Goal: Navigation & Orientation: Understand site structure

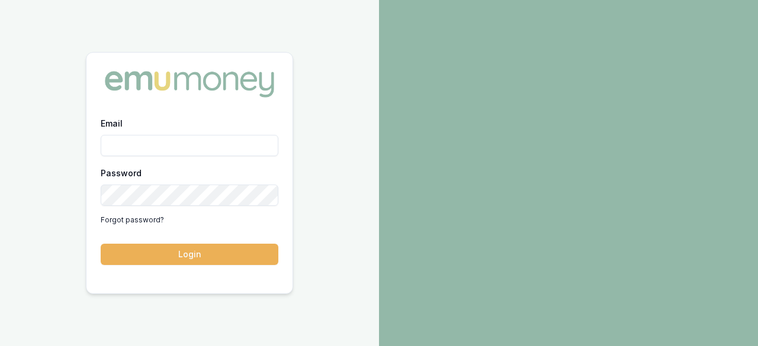
click at [163, 152] on input "Email" at bounding box center [190, 145] width 178 height 21
type input "[EMAIL_ADDRESS][DOMAIN_NAME]"
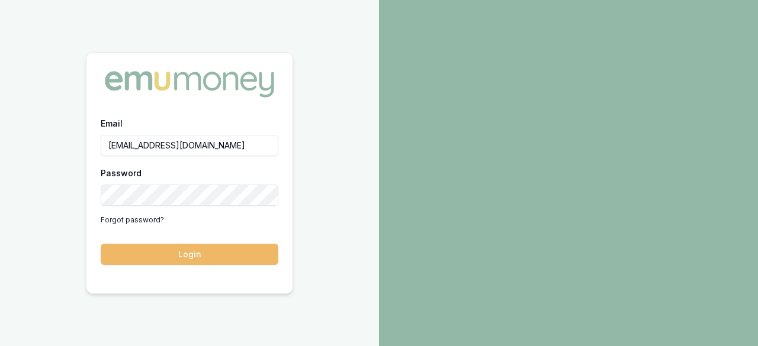
click at [184, 256] on button "Login" at bounding box center [190, 254] width 178 height 21
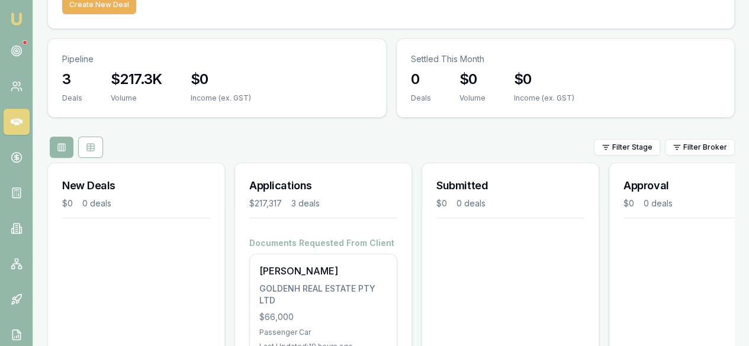
scroll to position [59, 0]
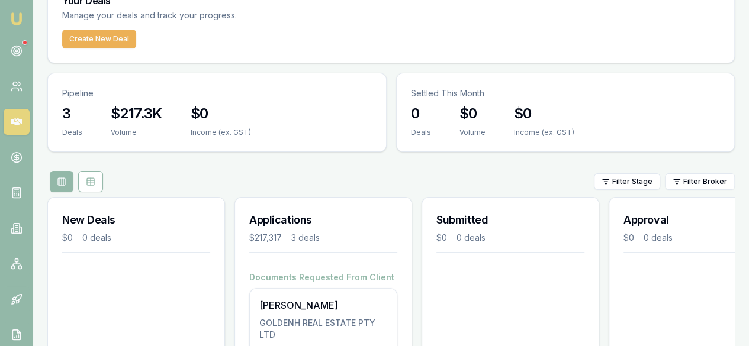
click at [22, 128] on link at bounding box center [17, 122] width 26 height 26
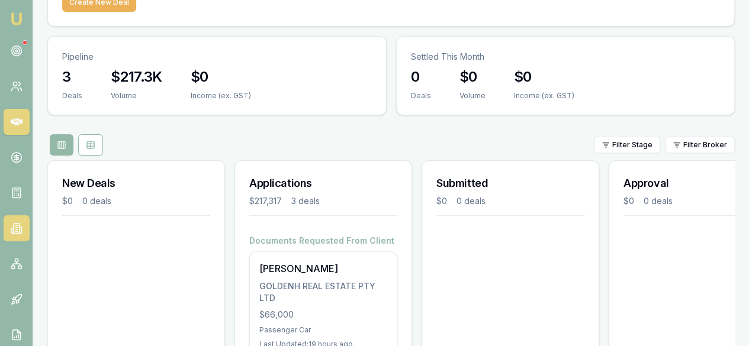
scroll to position [118, 0]
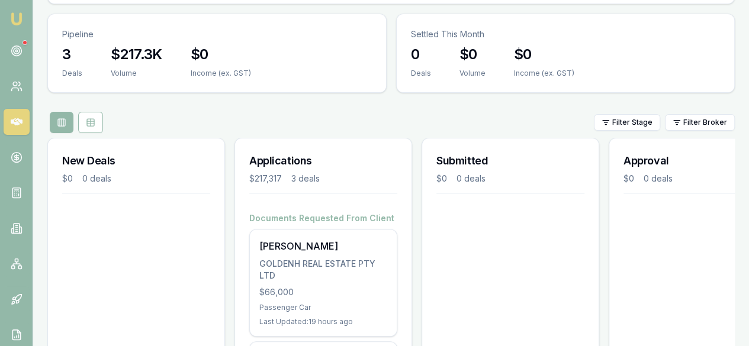
click at [34, 227] on main "Your Deals Manage your deals and track your progress. Create New Deal Pipeline …" at bounding box center [391, 253] width 716 height 662
click at [21, 219] on link at bounding box center [17, 229] width 26 height 26
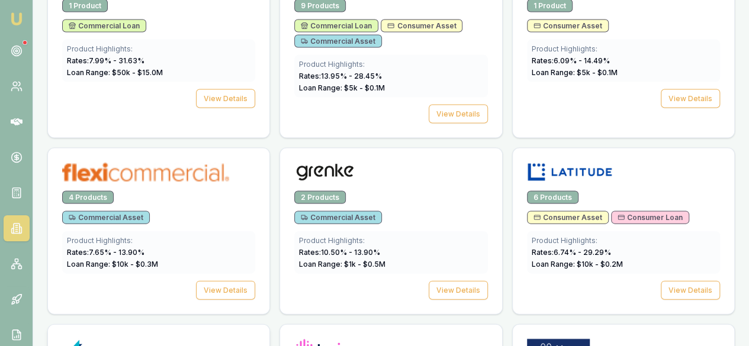
scroll to position [1125, 0]
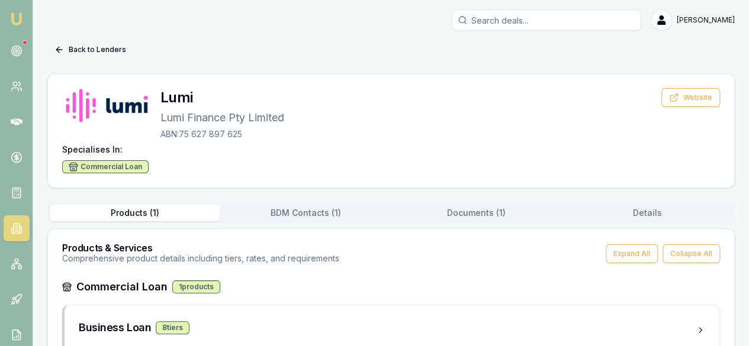
scroll to position [32, 0]
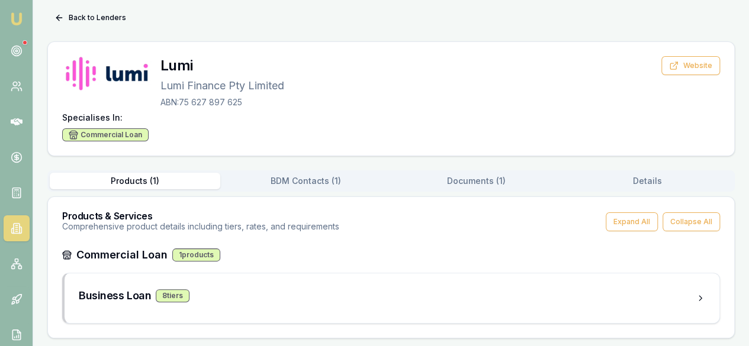
click at [317, 173] on button "BDM Contacts ( 1 )" at bounding box center [305, 181] width 171 height 17
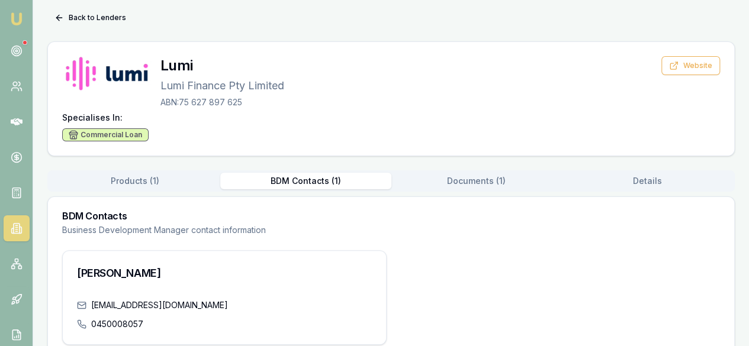
click at [435, 171] on div "Products ( 1 ) BDM Contacts ( 1 ) Documents ( 1 ) Details" at bounding box center [390, 181] width 687 height 21
click at [470, 183] on div "Back to Lenders Lumi Lumi Finance Pty Limited ABN: 75 627 897 625 Website Speci…" at bounding box center [390, 184] width 687 height 352
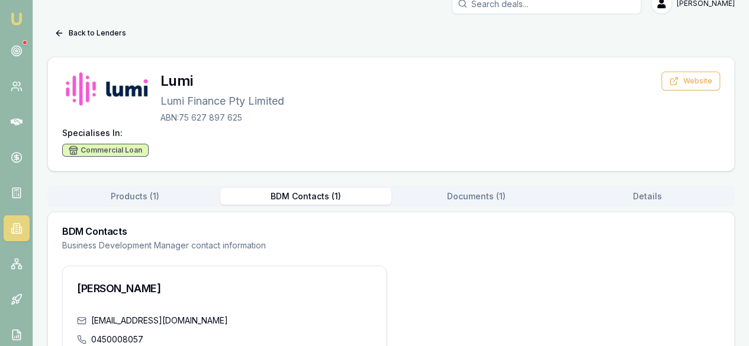
click at [356, 203] on button "BDM Contacts ( 1 )" at bounding box center [305, 196] width 171 height 17
click at [437, 179] on div "Back to Lenders Lumi Lumi Finance Pty Limited ABN: 75 627 897 625 Website Speci…" at bounding box center [390, 200] width 687 height 352
click at [463, 178] on div "Back to Lenders Lumi Lumi Finance Pty Limited ABN: 75 627 897 625 Website Speci…" at bounding box center [390, 200] width 687 height 352
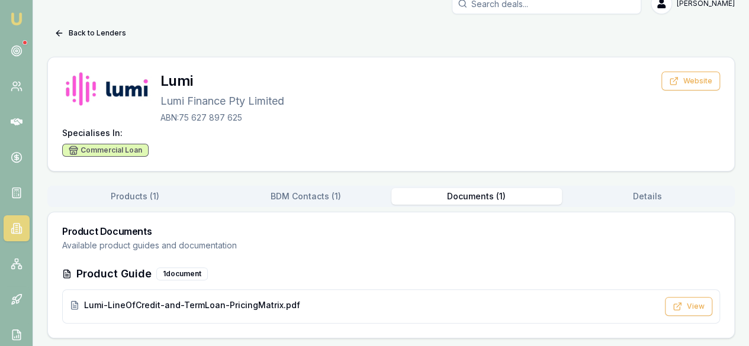
click at [484, 197] on button "Documents ( 1 )" at bounding box center [476, 196] width 171 height 17
click at [628, 196] on div "Back to Lenders Lumi Lumi Finance Pty Limited ABN: 75 627 897 625 Website Speci…" at bounding box center [390, 181] width 687 height 315
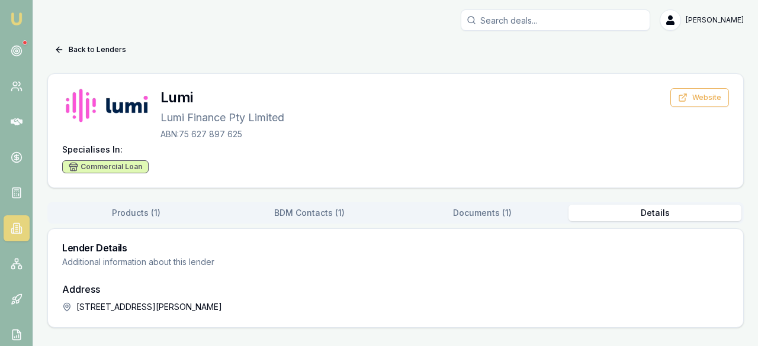
click at [141, 211] on button "Products ( 1 )" at bounding box center [136, 213] width 173 height 17
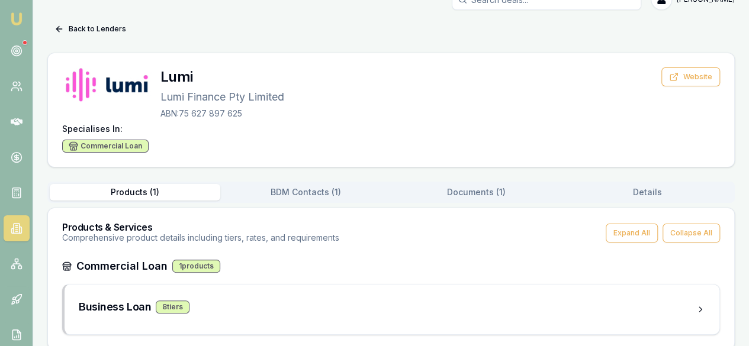
scroll to position [32, 0]
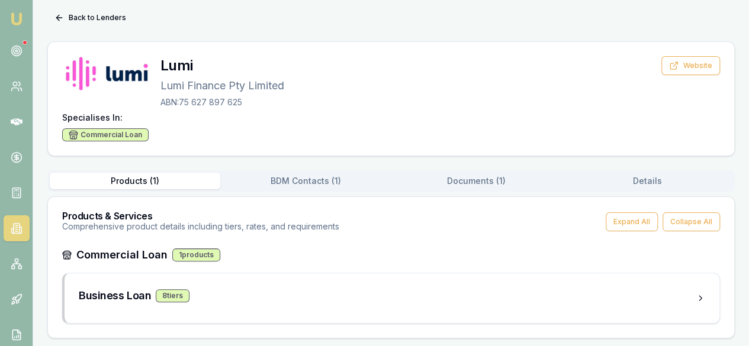
click at [259, 181] on button "BDM Contacts ( 1 )" at bounding box center [305, 181] width 171 height 17
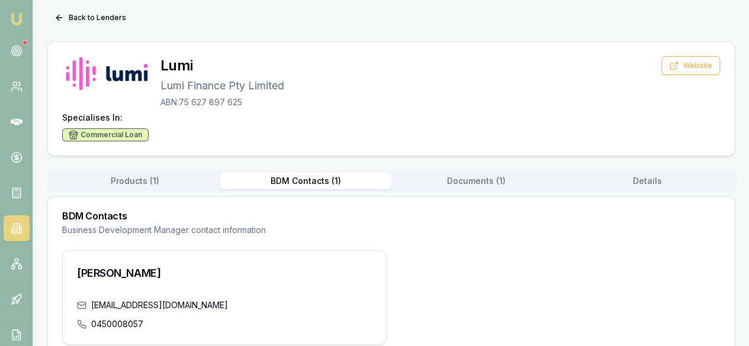
click at [24, 230] on link at bounding box center [17, 229] width 26 height 26
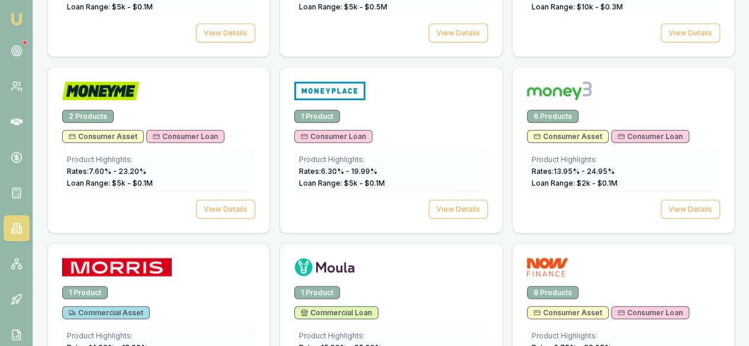
scroll to position [1439, 0]
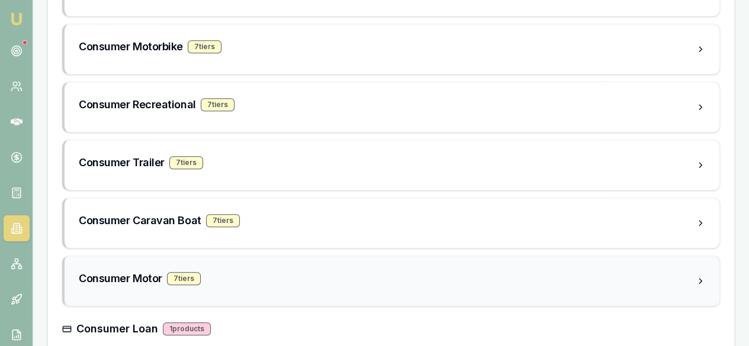
scroll to position [468, 0]
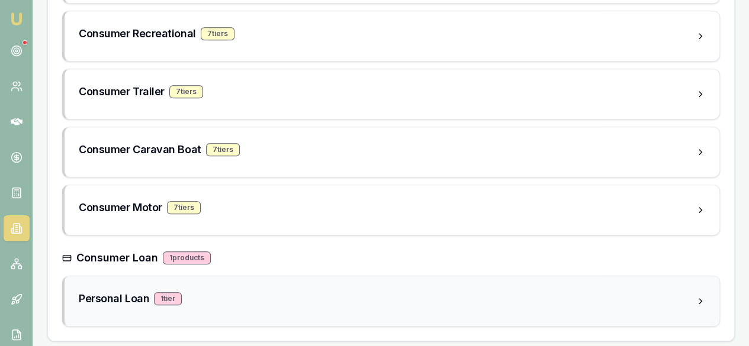
click at [697, 297] on icon at bounding box center [700, 301] width 9 height 9
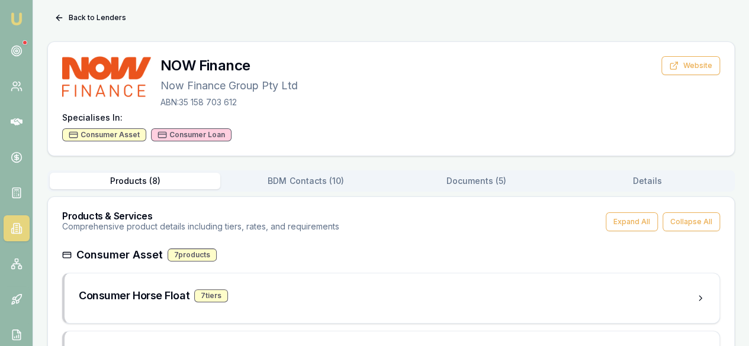
scroll to position [0, 0]
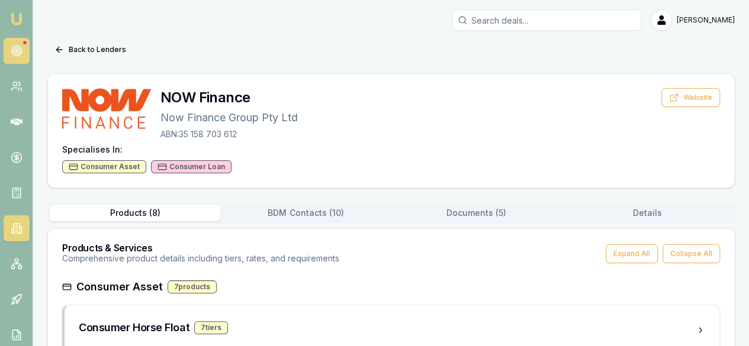
click at [25, 47] on link at bounding box center [17, 51] width 26 height 26
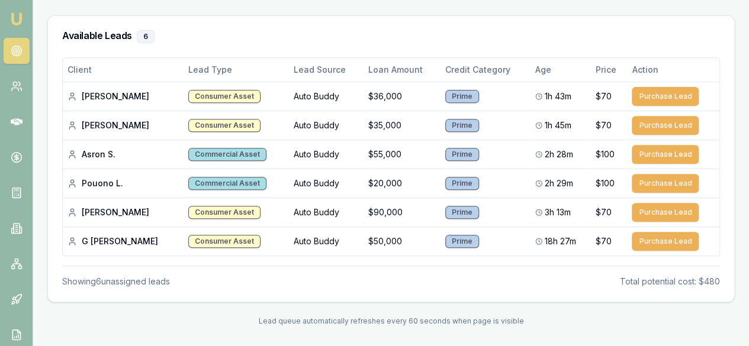
scroll to position [130, 0]
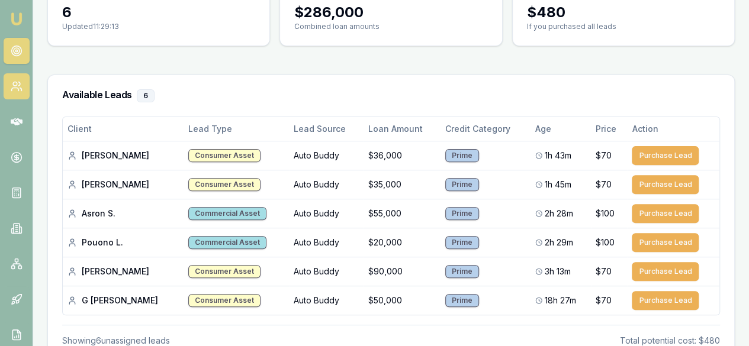
click at [23, 74] on link at bounding box center [17, 86] width 26 height 26
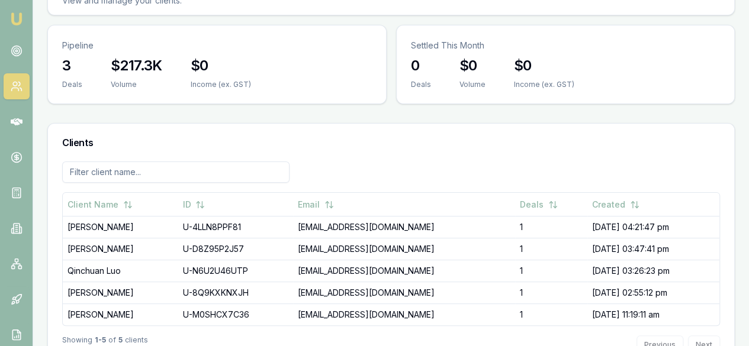
scroll to position [75, 0]
click at [15, 112] on link at bounding box center [17, 122] width 26 height 26
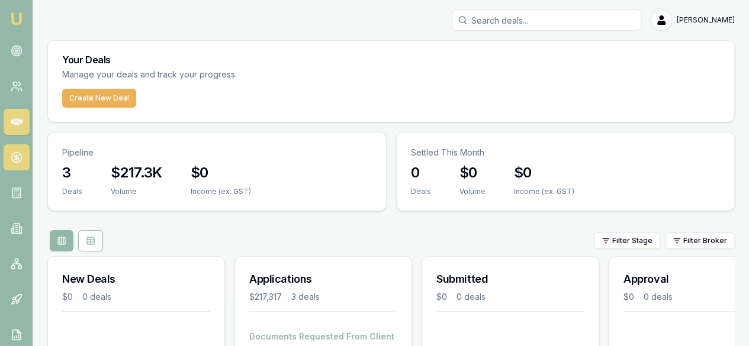
click at [22, 152] on icon at bounding box center [17, 158] width 12 height 12
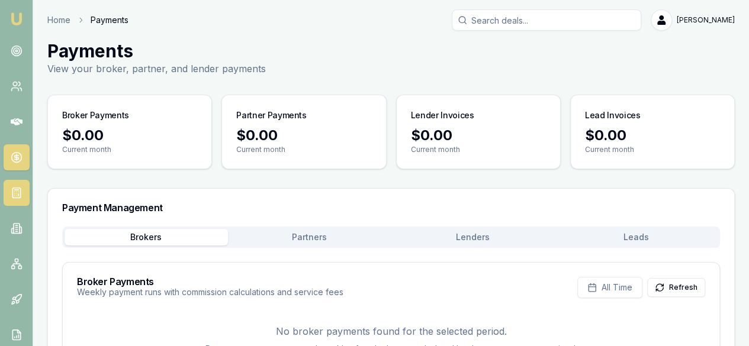
click at [14, 204] on link at bounding box center [17, 193] width 26 height 26
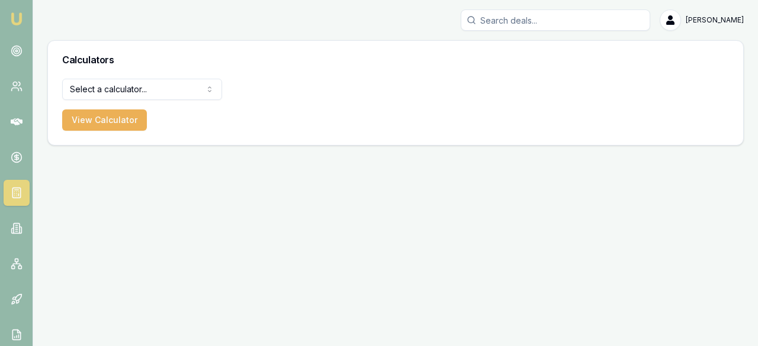
click at [14, 242] on nav "Emu Broker" at bounding box center [16, 179] width 33 height 358
click at [13, 292] on link at bounding box center [17, 300] width 26 height 26
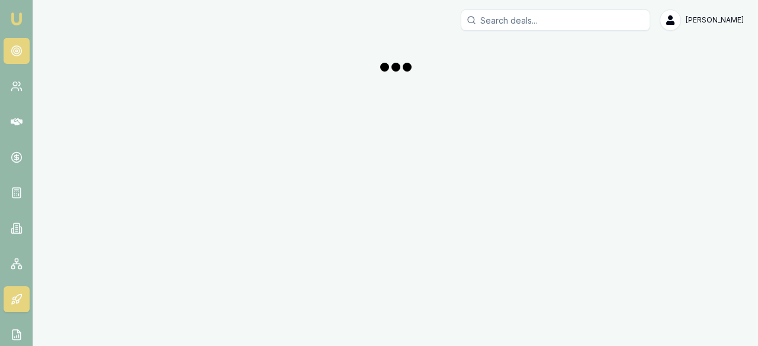
click at [8, 53] on link at bounding box center [17, 51] width 26 height 26
